Goal: Task Accomplishment & Management: Manage account settings

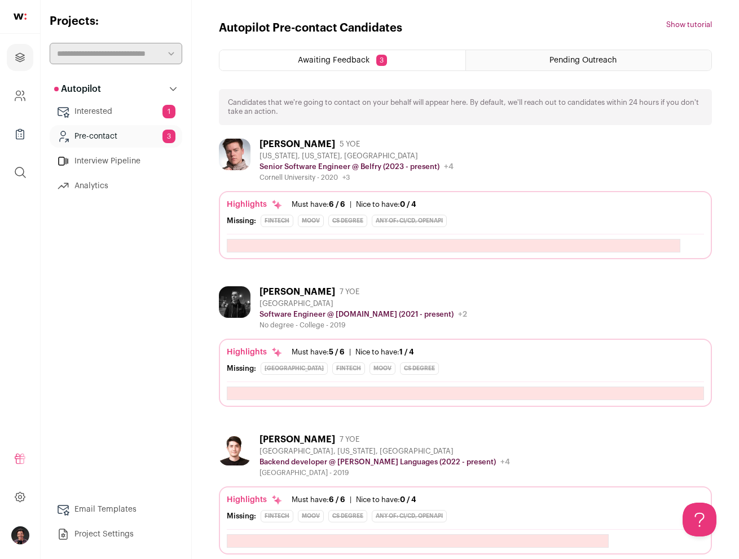
click at [117, 114] on link "Interested 1" at bounding box center [116, 111] width 133 height 23
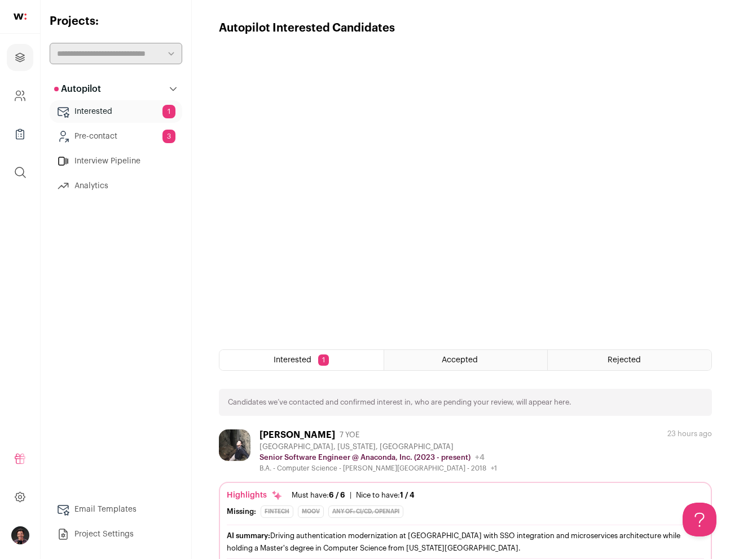
scroll to position [40, 0]
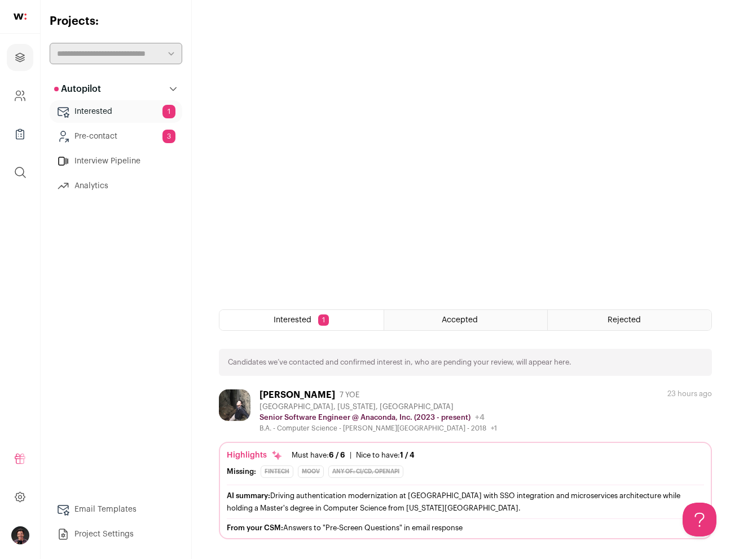
click at [565, 413] on div "[PERSON_NAME] 7 YOE [GEOGRAPHIC_DATA], [US_STATE], [GEOGRAPHIC_DATA] Senior Sof…" at bounding box center [465, 411] width 493 height 43
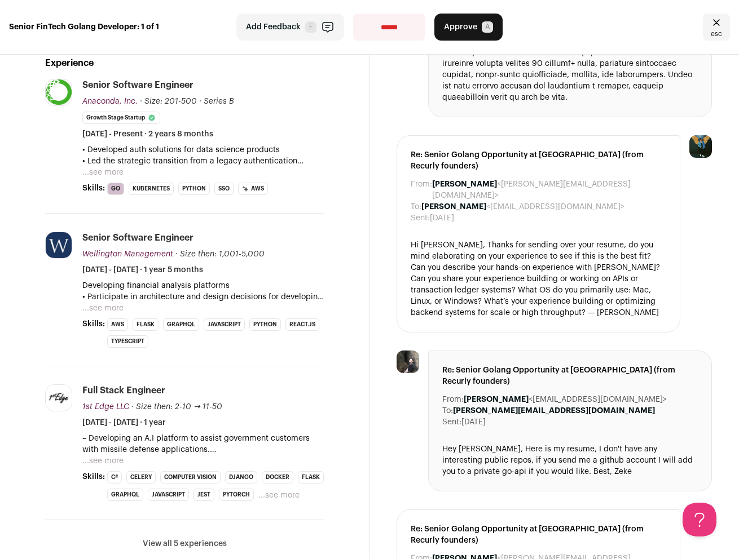
scroll to position [321, 0]
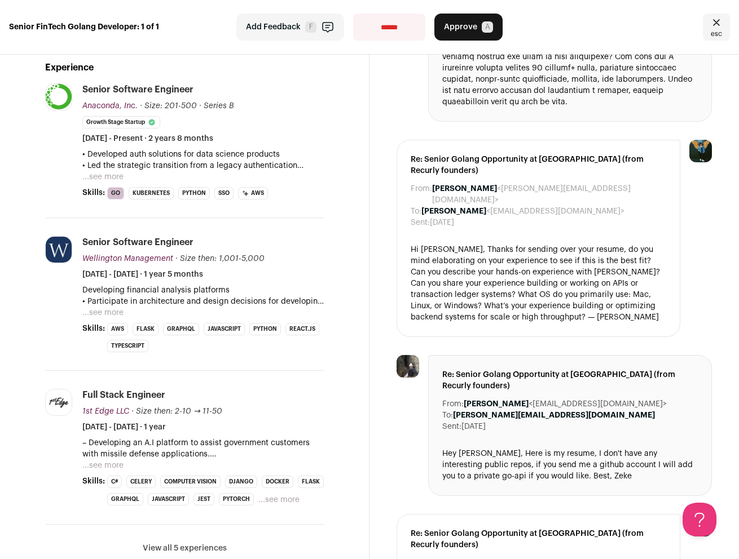
click at [108, 460] on button "...see more" at bounding box center [102, 465] width 41 height 11
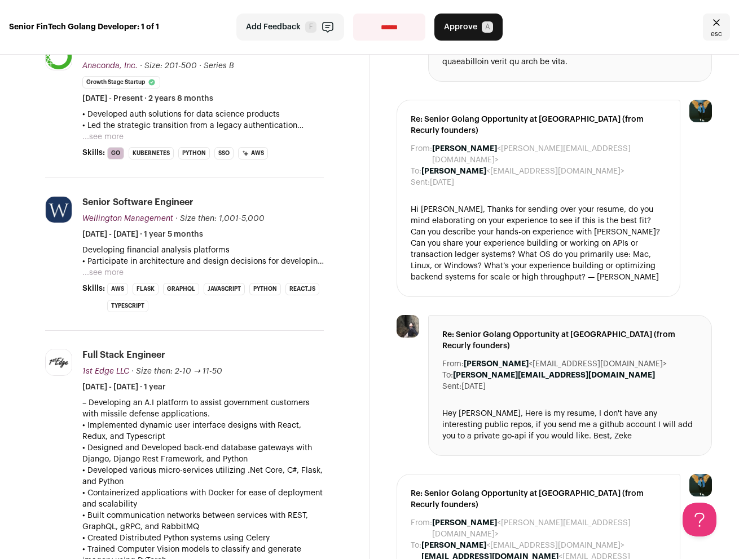
scroll to position [0, 0]
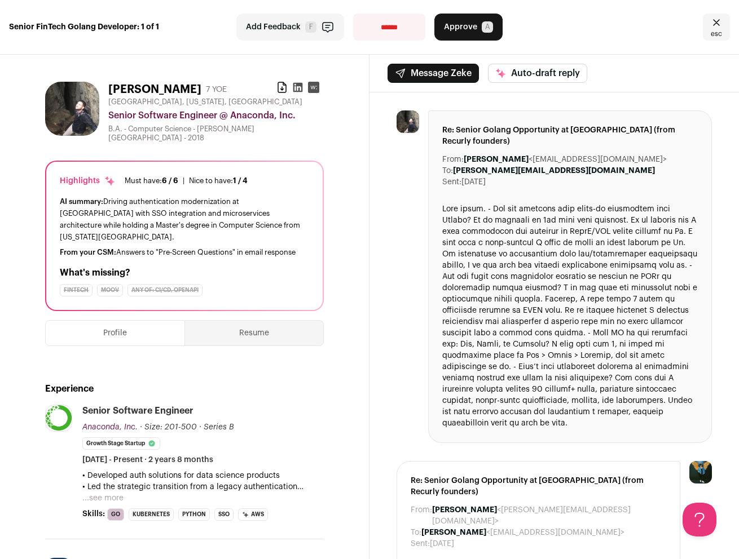
click at [728, 33] on link "esc" at bounding box center [716, 27] width 27 height 27
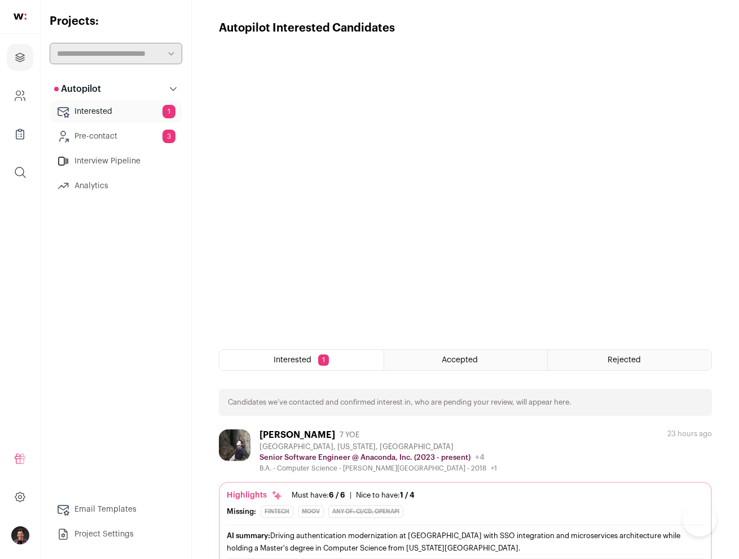
click at [122, 133] on link "Pre-contact 3" at bounding box center [116, 136] width 133 height 23
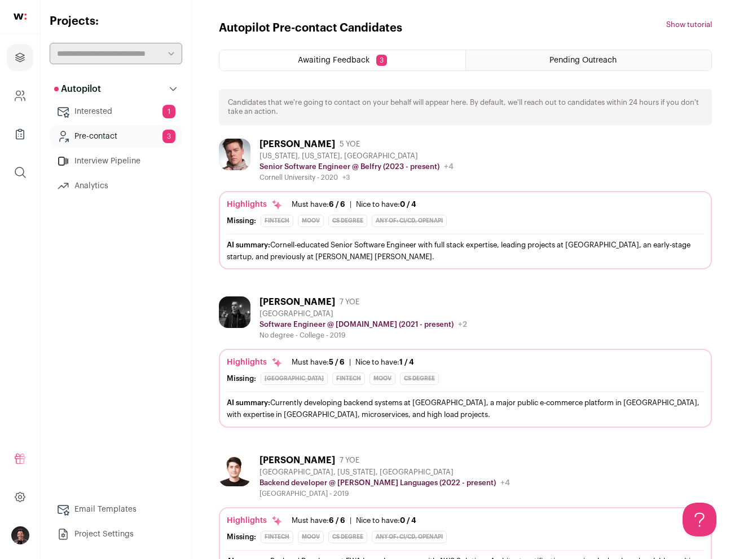
click at [478, 175] on div "[PERSON_NAME] 5 YOE [US_STATE], [US_STATE], [GEOGRAPHIC_DATA] Senior Software E…" at bounding box center [465, 160] width 493 height 43
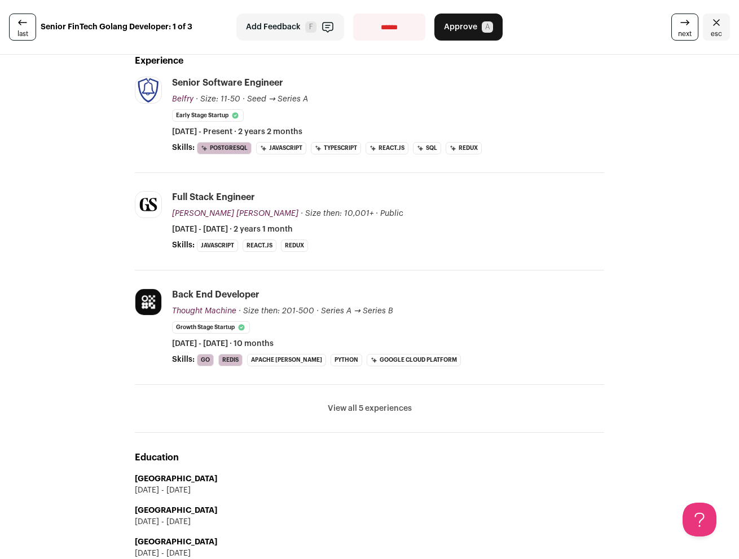
scroll to position [323, 0]
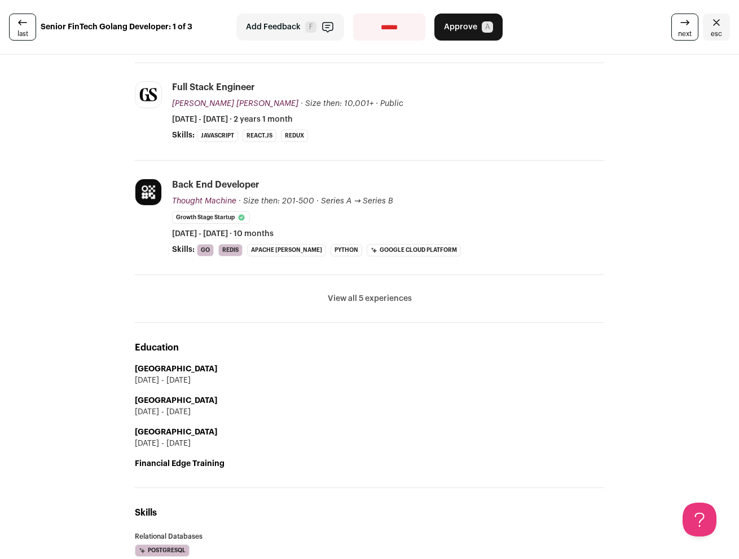
click at [354, 301] on button "View all 5 experiences" at bounding box center [370, 298] width 84 height 11
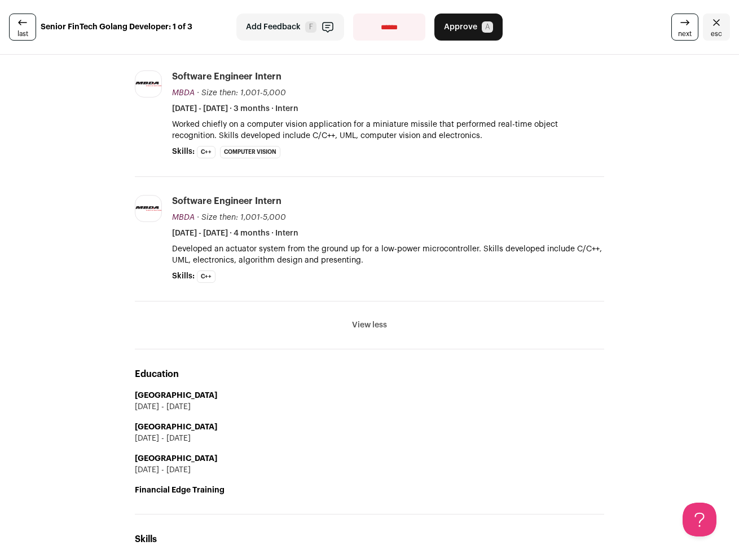
scroll to position [0, 0]
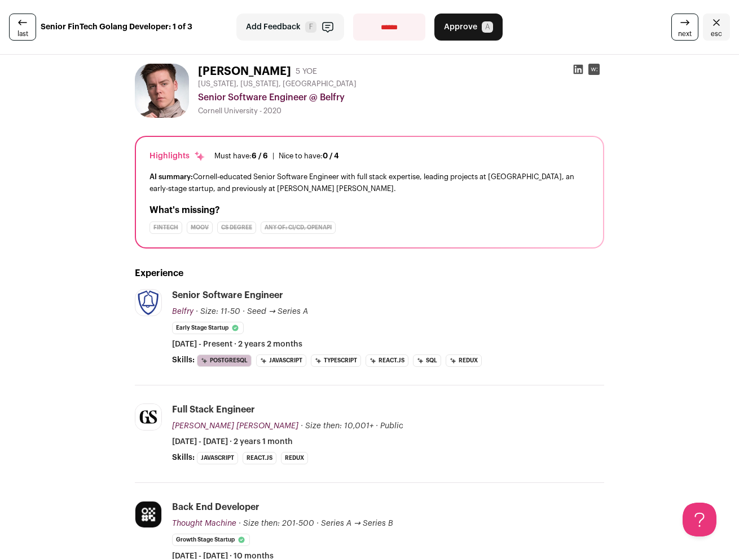
click at [395, 26] on select "**********" at bounding box center [389, 27] width 72 height 27
select select "**********"
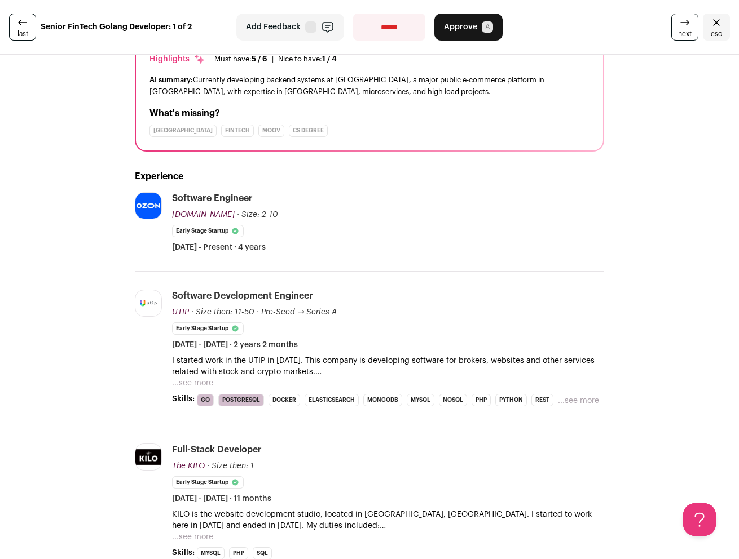
scroll to position [98, 0]
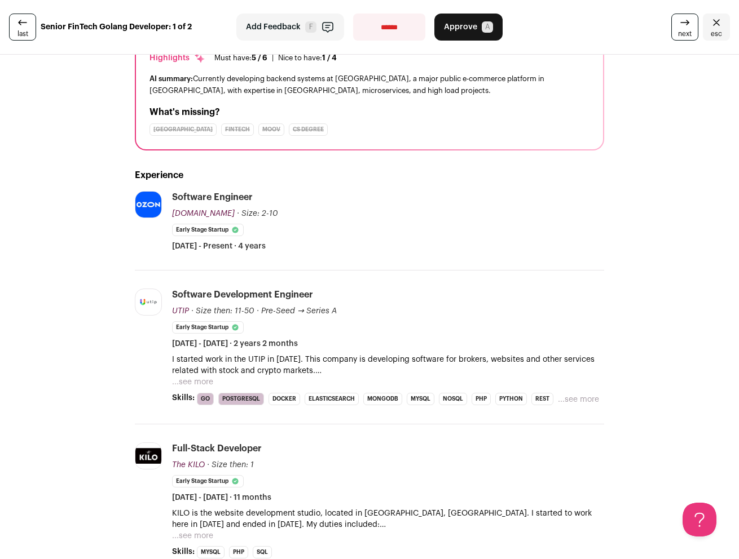
click at [196, 381] on button "...see more" at bounding box center [192, 382] width 41 height 11
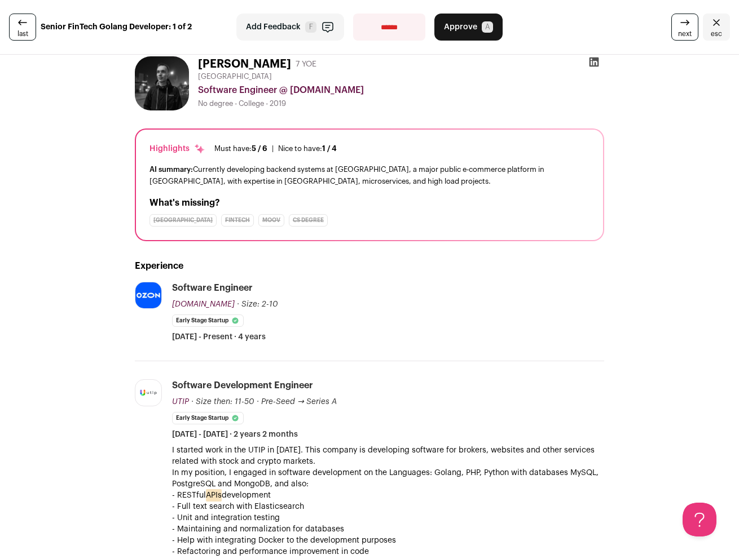
scroll to position [0, 0]
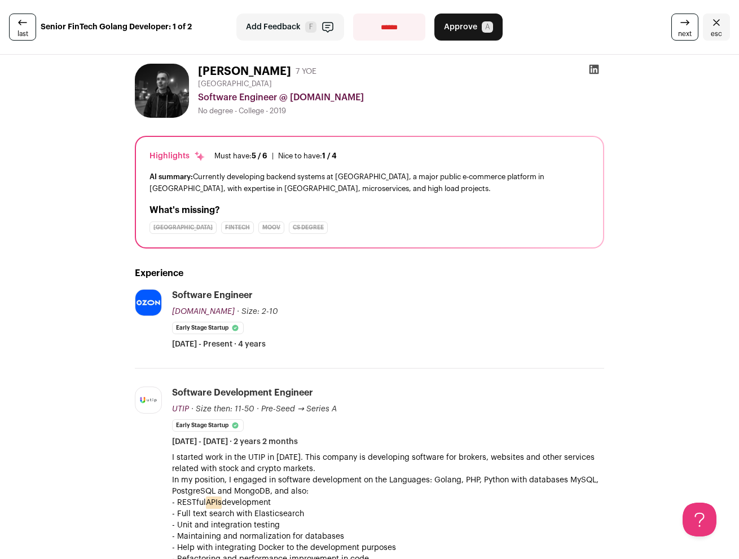
click at [372, 29] on select "**********" at bounding box center [389, 27] width 72 height 27
select select "**********"
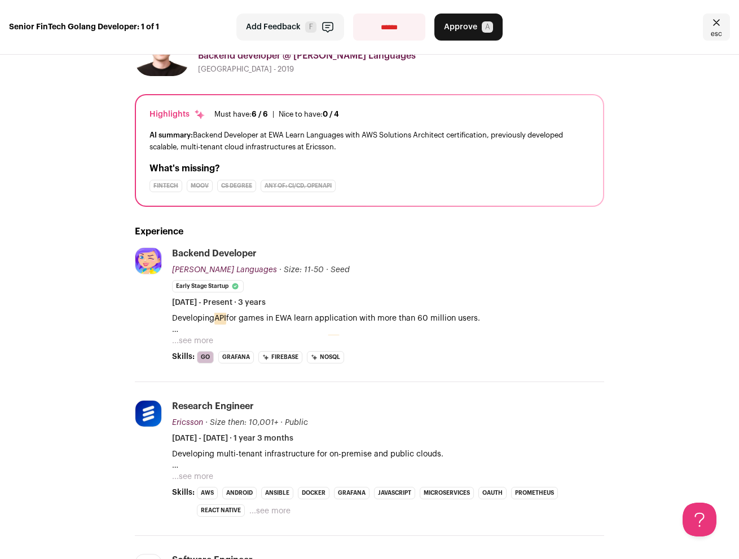
scroll to position [45, 0]
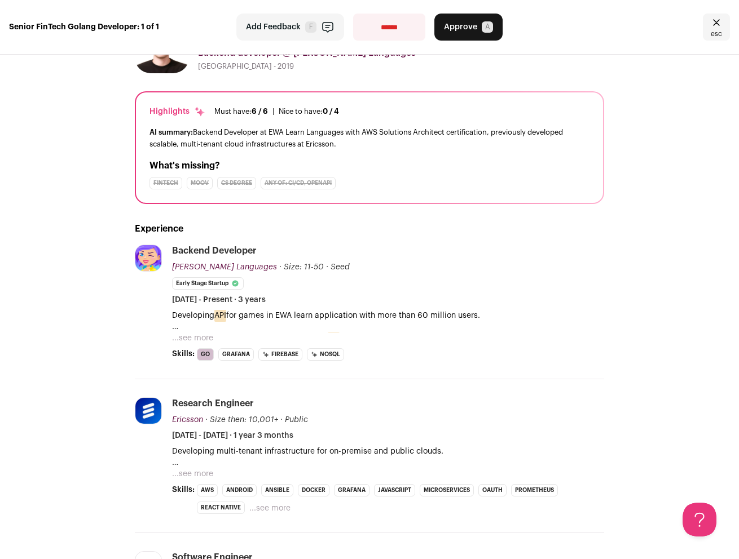
click at [192, 335] on button "...see more" at bounding box center [192, 338] width 41 height 11
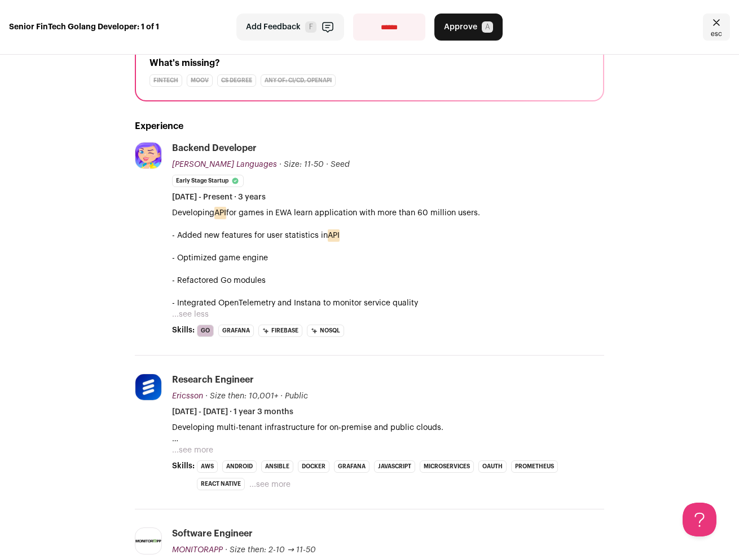
scroll to position [151, 0]
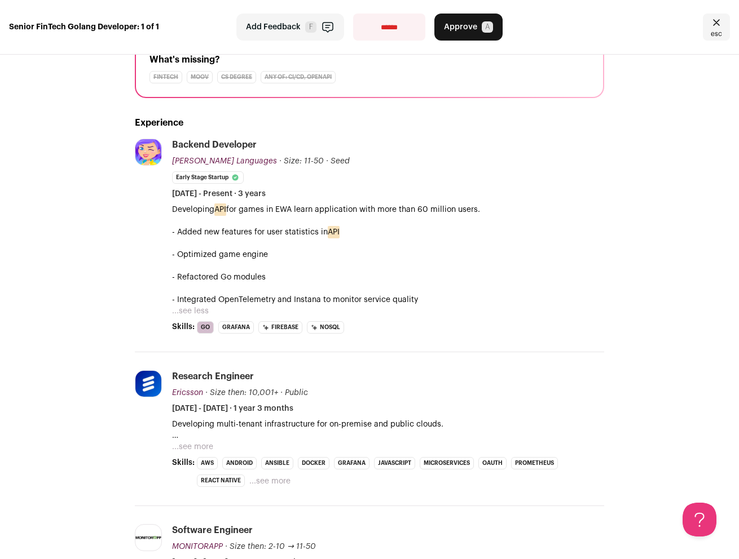
click at [194, 312] on button "...see less" at bounding box center [190, 311] width 37 height 11
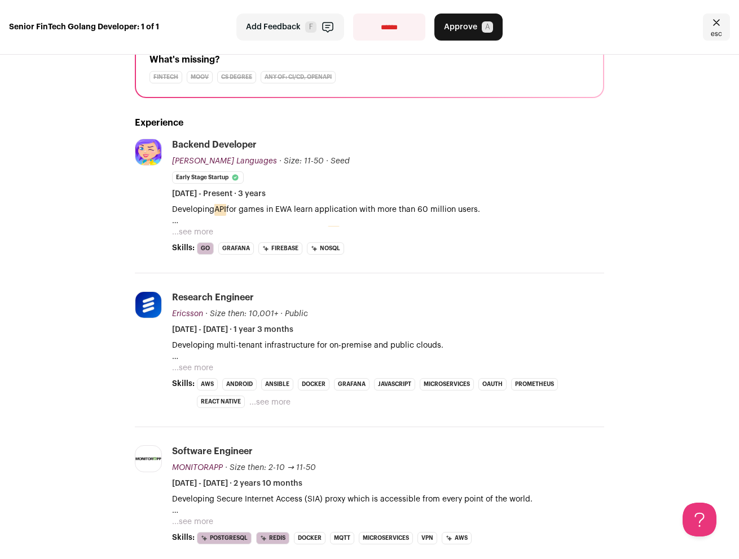
click at [193, 232] on button "...see more" at bounding box center [192, 232] width 41 height 11
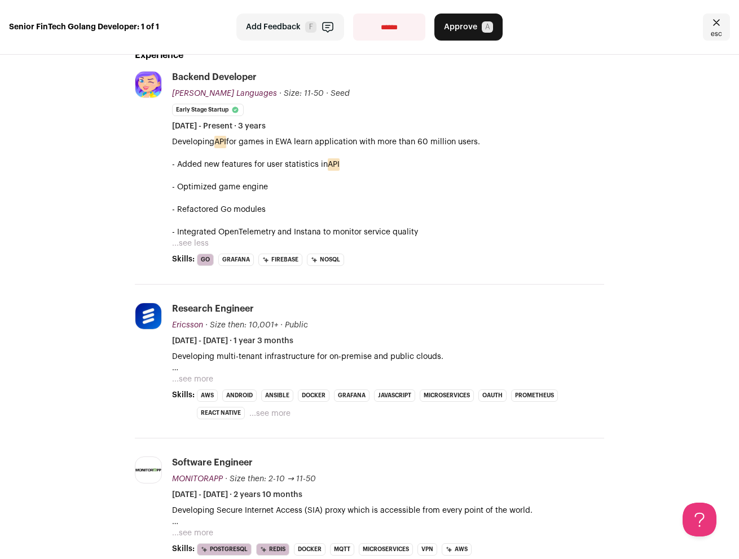
scroll to position [230, 0]
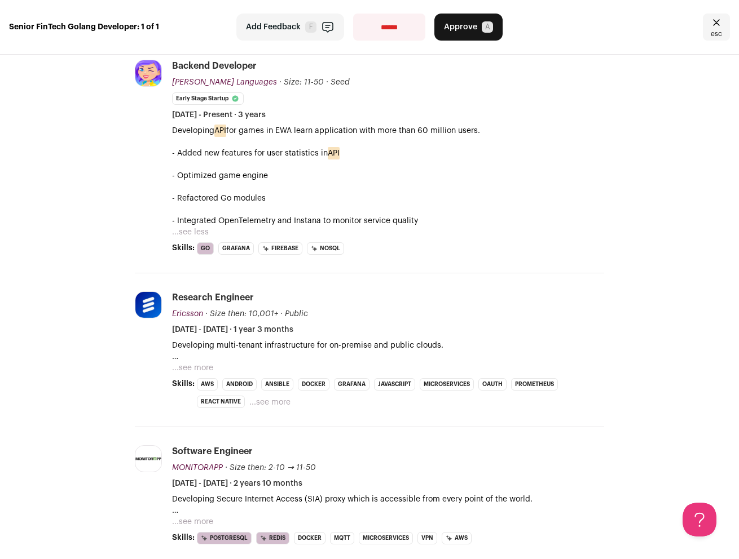
click at [182, 374] on li "Research Engineer Ericsson Ericsson [DOMAIN_NAME] Add to company list Public / …" at bounding box center [388, 350] width 432 height 117
click at [195, 370] on button "...see more" at bounding box center [192, 368] width 41 height 11
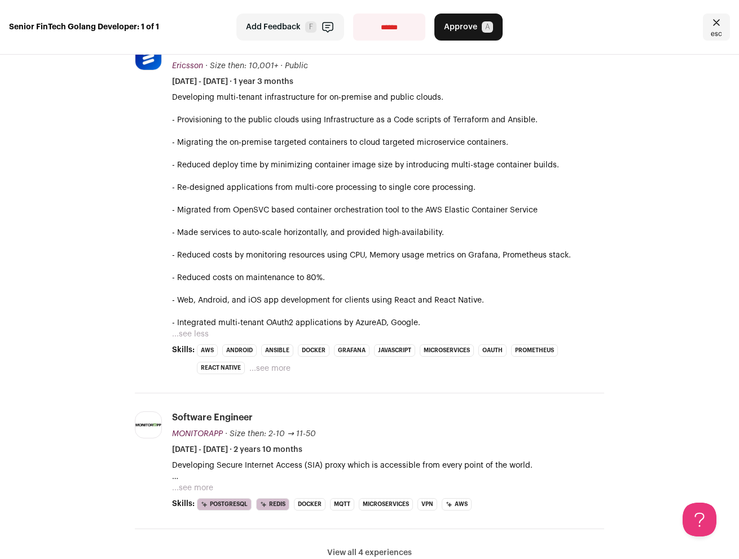
scroll to position [0, 0]
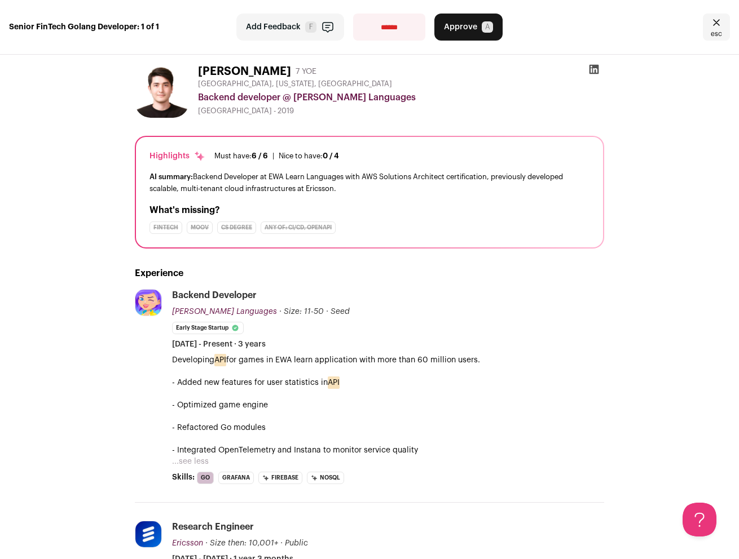
click at [389, 23] on select "**********" at bounding box center [389, 27] width 72 height 27
select select "**********"
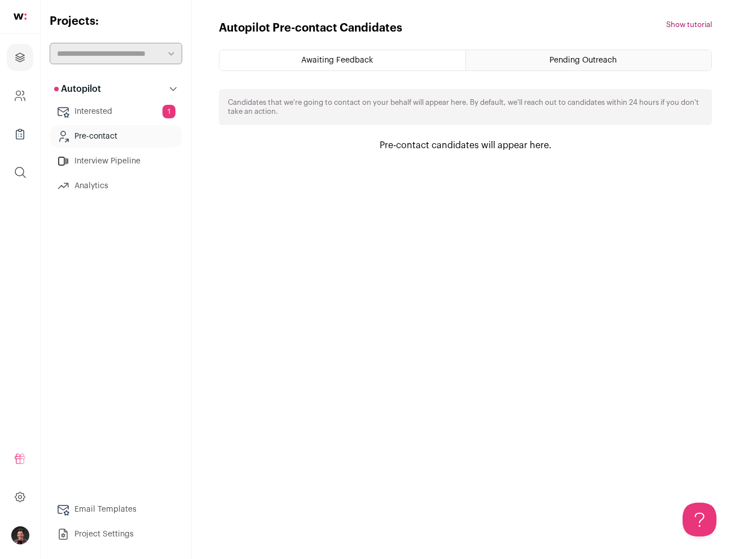
click at [120, 113] on link "Interested 1" at bounding box center [116, 111] width 133 height 23
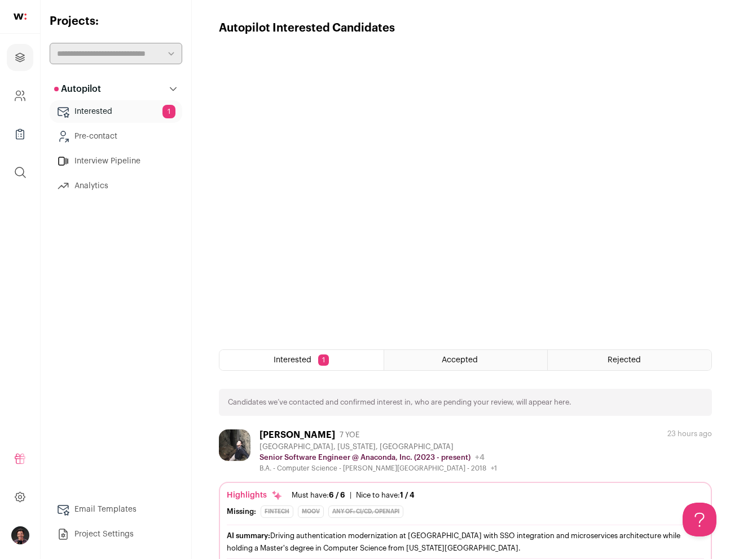
scroll to position [40, 0]
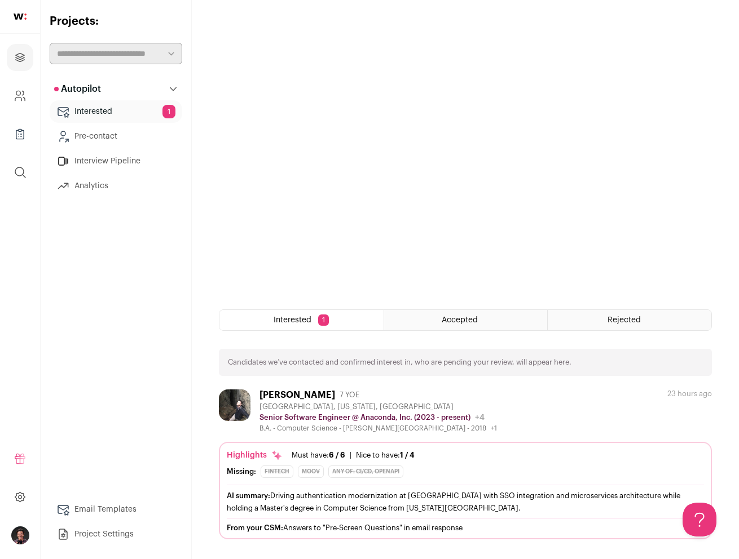
click at [560, 412] on div "[PERSON_NAME] 7 YOE [GEOGRAPHIC_DATA], [US_STATE], [GEOGRAPHIC_DATA] Senior Sof…" at bounding box center [465, 411] width 493 height 43
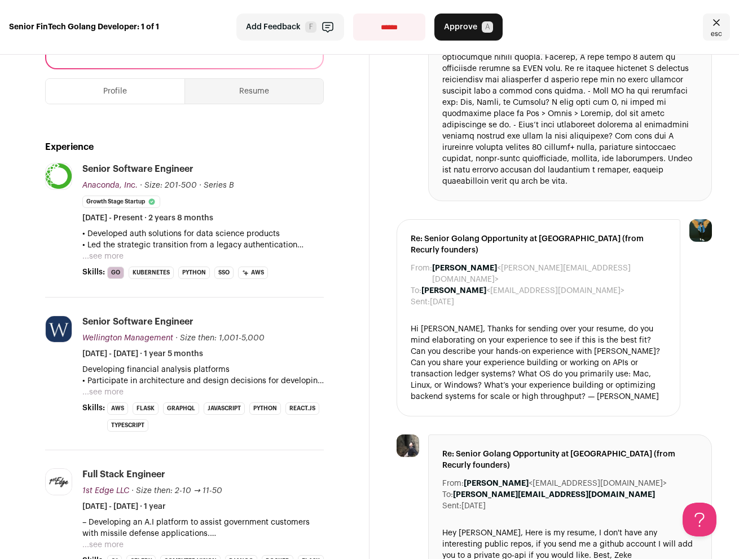
scroll to position [239, 0]
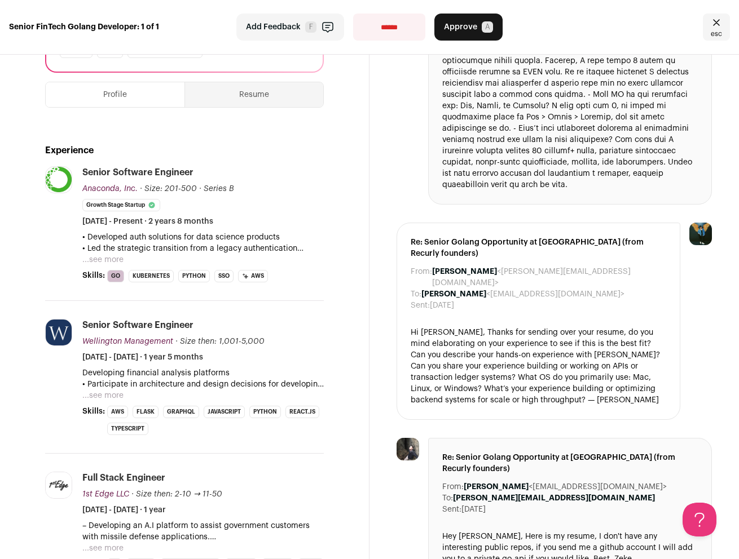
click at [109, 254] on button "...see more" at bounding box center [102, 259] width 41 height 11
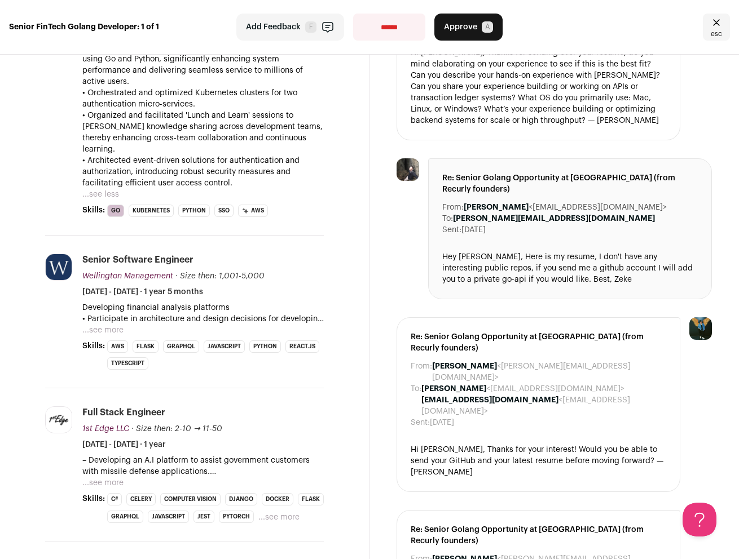
scroll to position [515, 0]
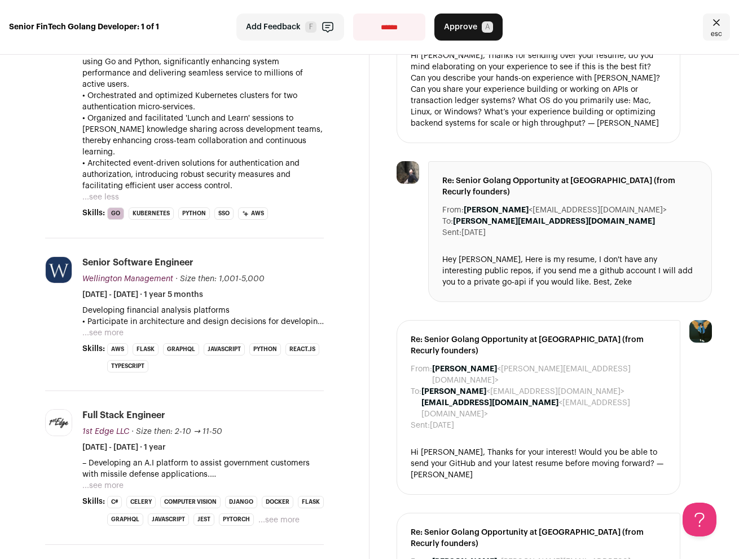
click at [94, 328] on button "...see more" at bounding box center [102, 333] width 41 height 11
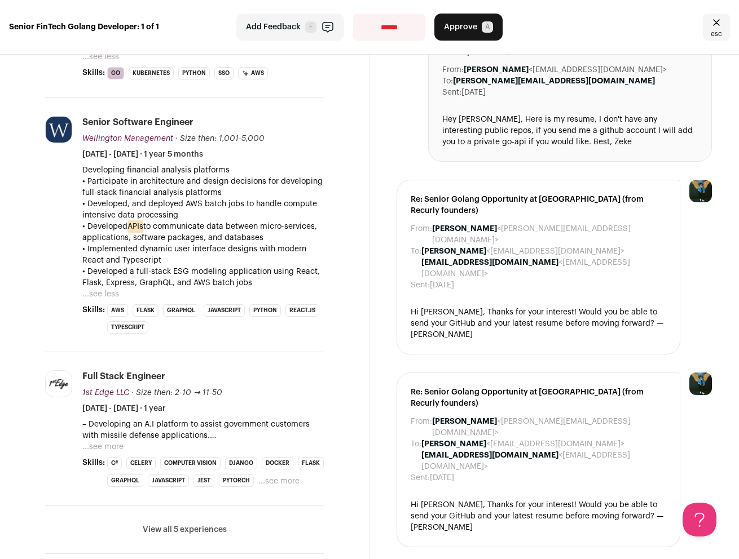
scroll to position [663, 0]
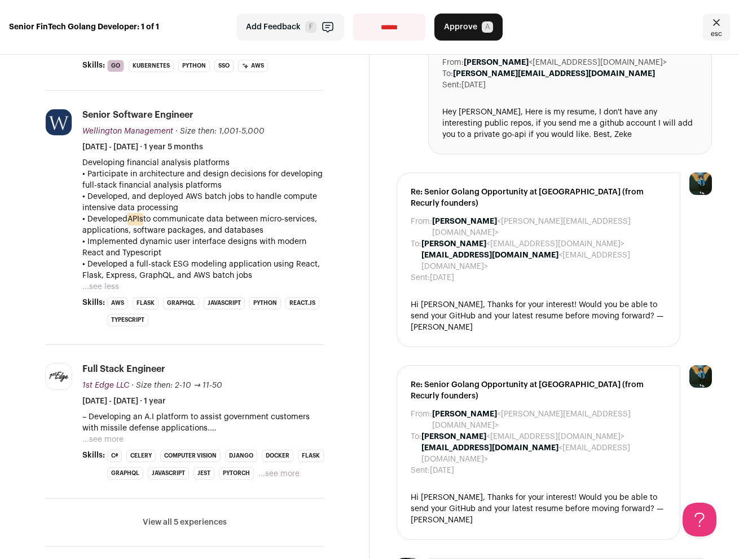
click at [107, 434] on button "...see more" at bounding box center [102, 439] width 41 height 11
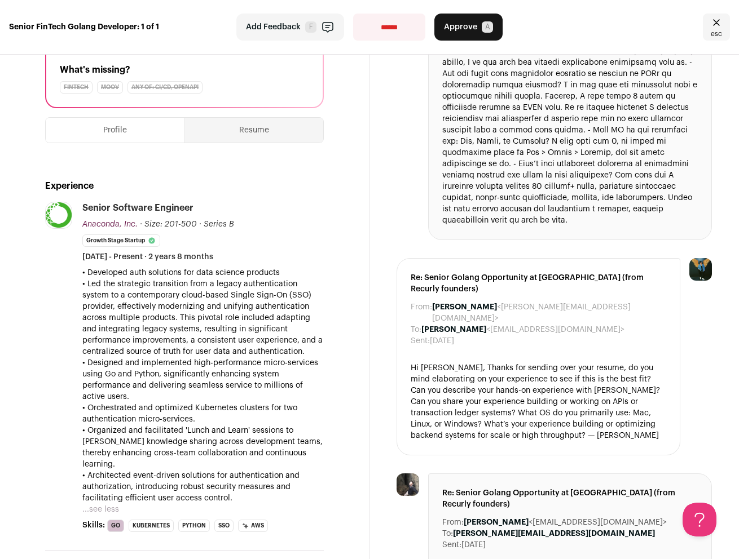
scroll to position [102, 0]
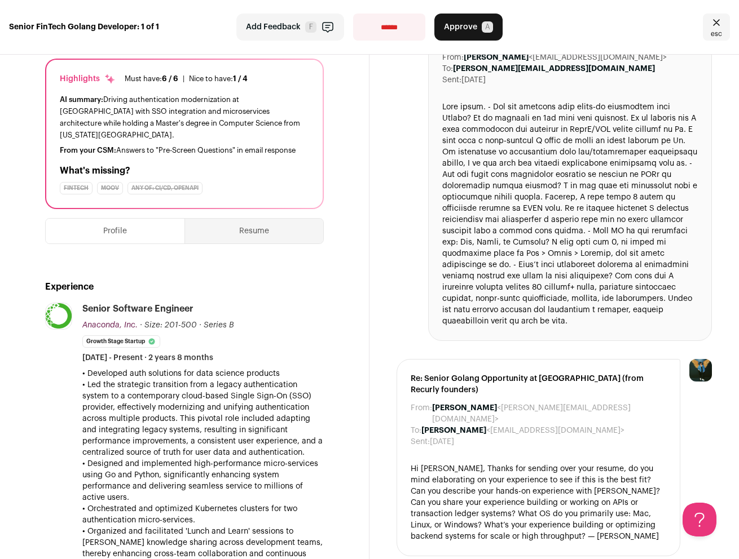
click at [229, 219] on button "Resume" at bounding box center [254, 231] width 138 height 25
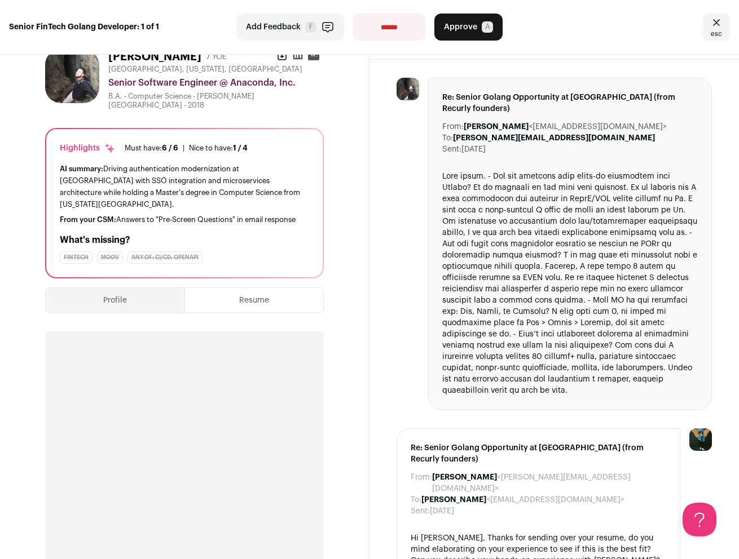
scroll to position [0, 0]
